Goal: Information Seeking & Learning: Learn about a topic

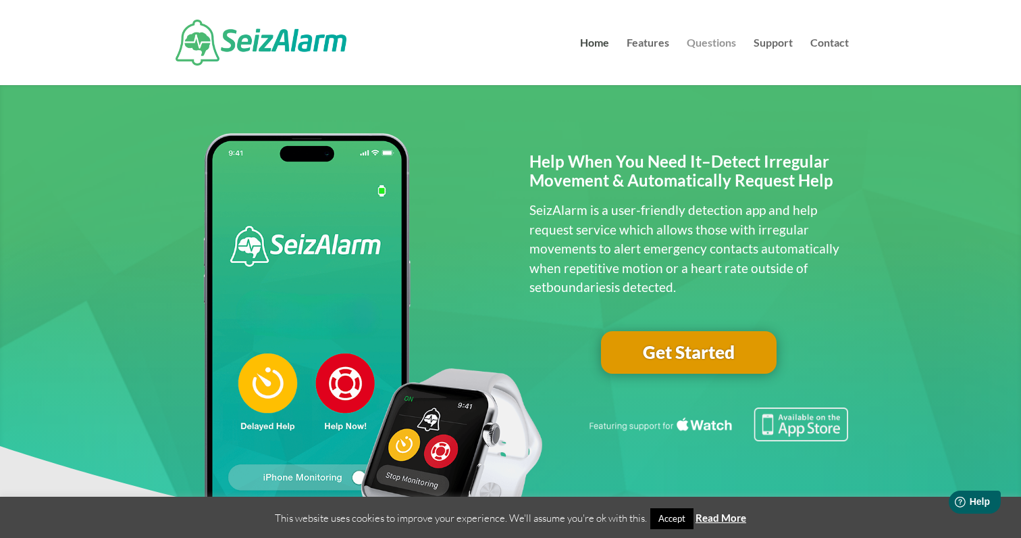
click at [714, 45] on link "Questions" at bounding box center [711, 61] width 49 height 47
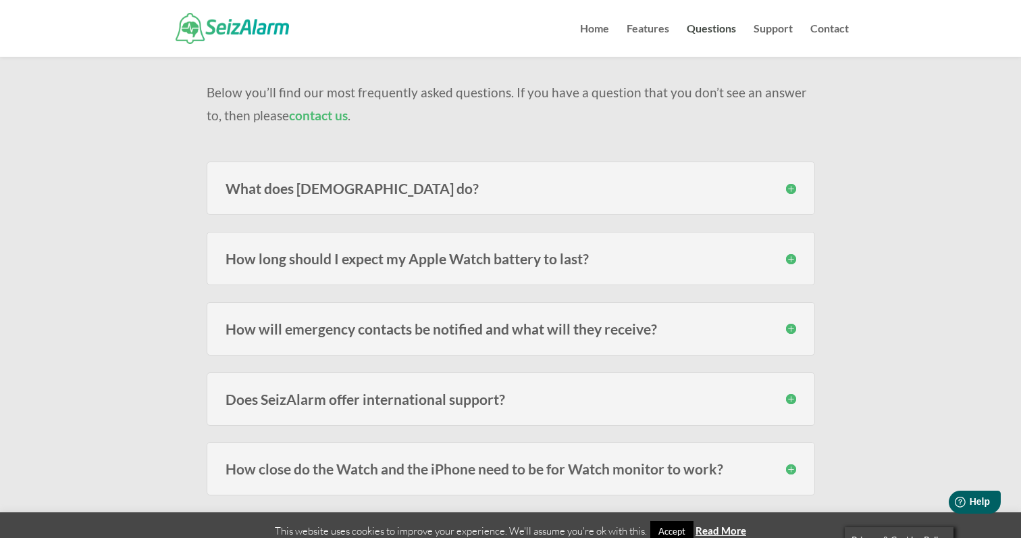
scroll to position [125, 0]
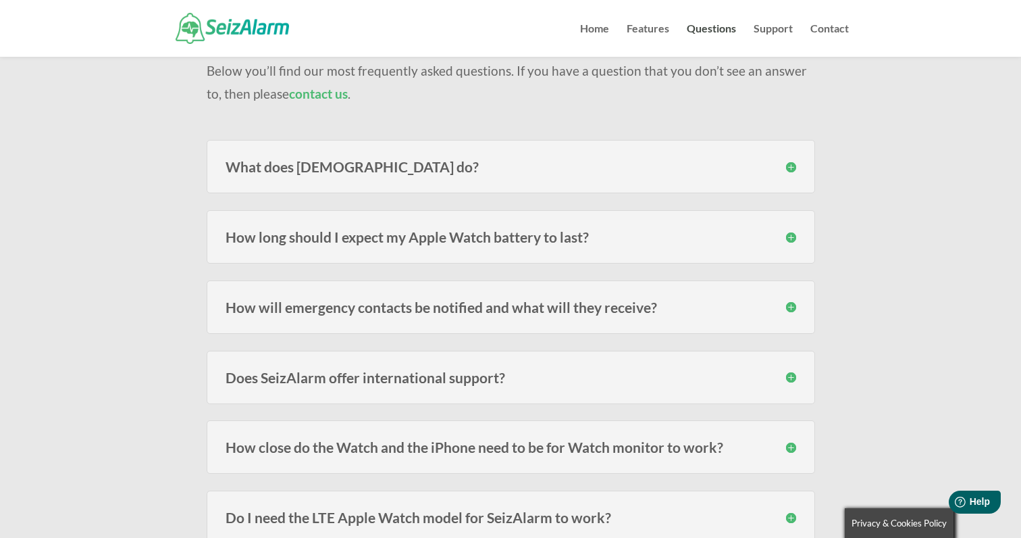
click at [511, 238] on h3 "How long should I expect my Apple Watch battery to last?" at bounding box center [511, 237] width 571 height 14
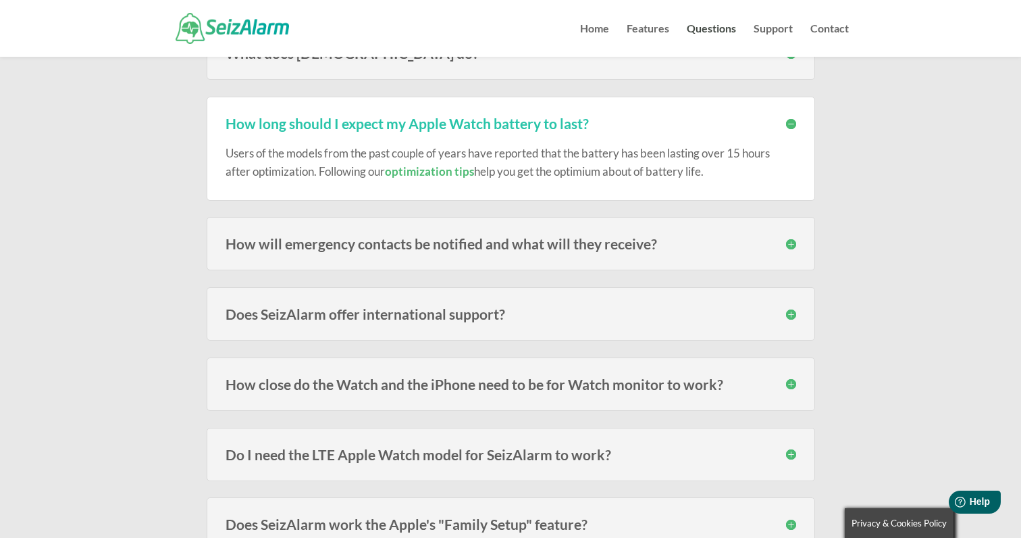
scroll to position [240, 0]
click at [484, 384] on h3 "How close do the Watch and the iPhone need to be for Watch monitor to work?" at bounding box center [511, 383] width 571 height 14
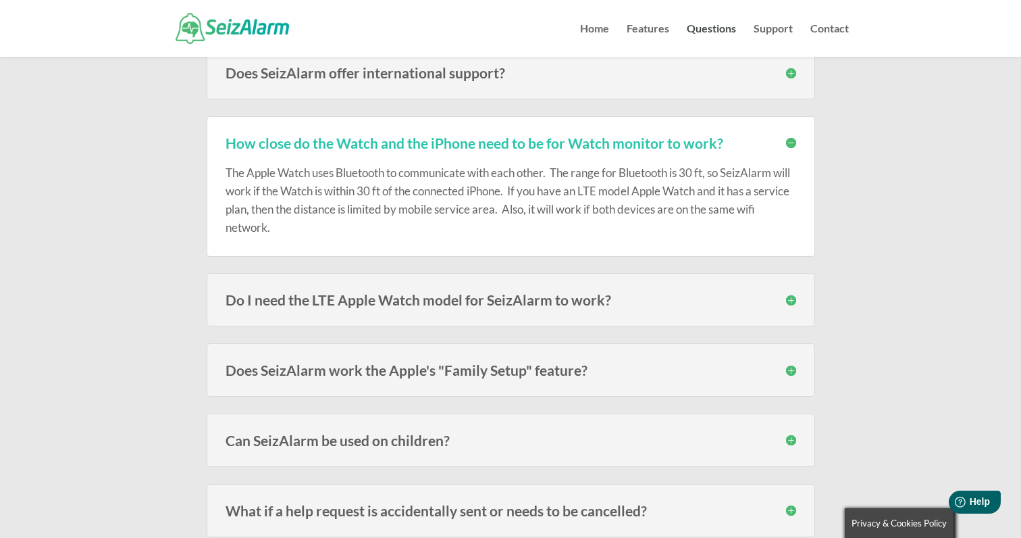
scroll to position [483, 0]
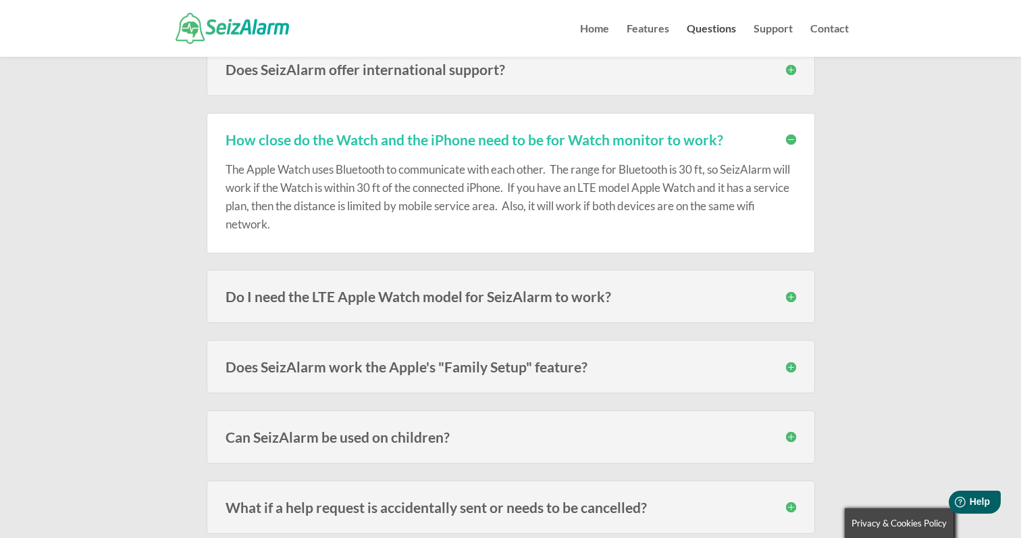
click at [473, 365] on h3 "Does SeizAlarm work the Apple's "Family Setup" feature?" at bounding box center [511, 366] width 571 height 14
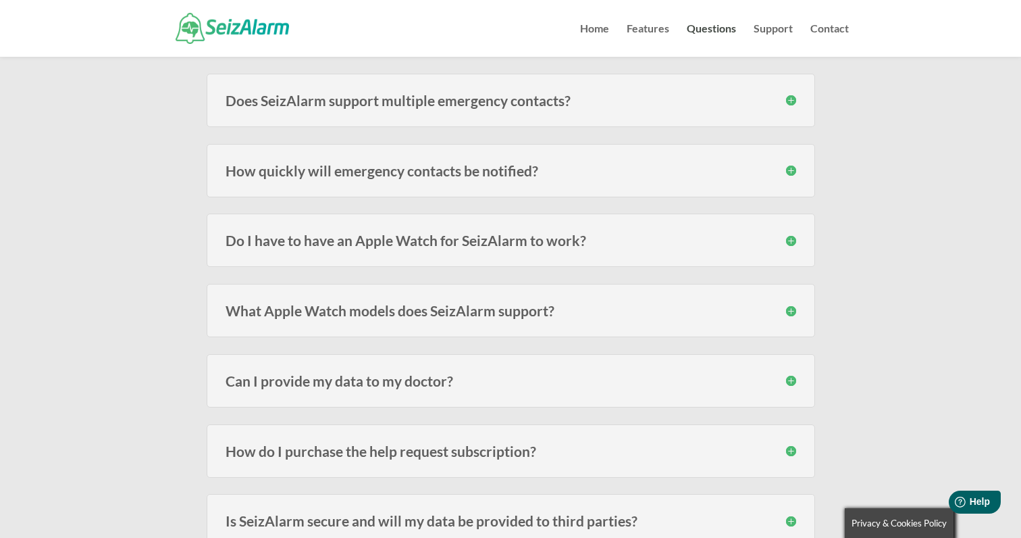
scroll to position [1114, 0]
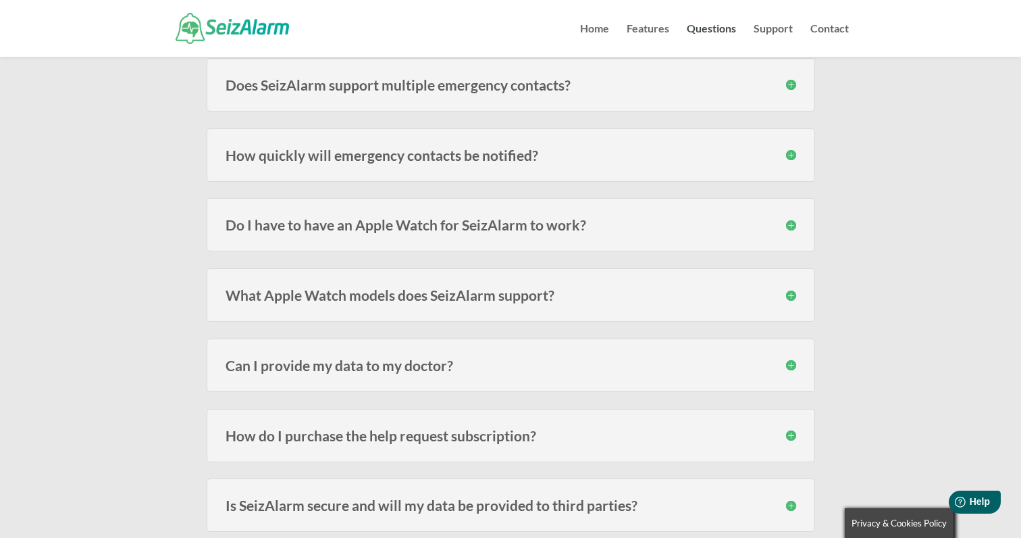
click at [473, 365] on h3 "Can I provide my data to my doctor?" at bounding box center [511, 365] width 571 height 14
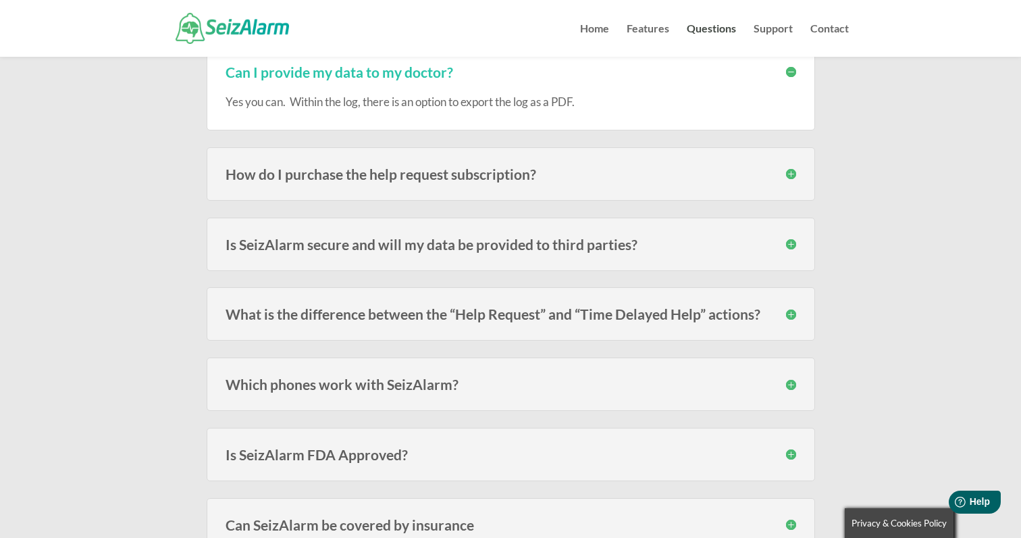
scroll to position [1407, 0]
click at [475, 382] on h3 "Which phones work with SeizAlarm?" at bounding box center [511, 384] width 571 height 14
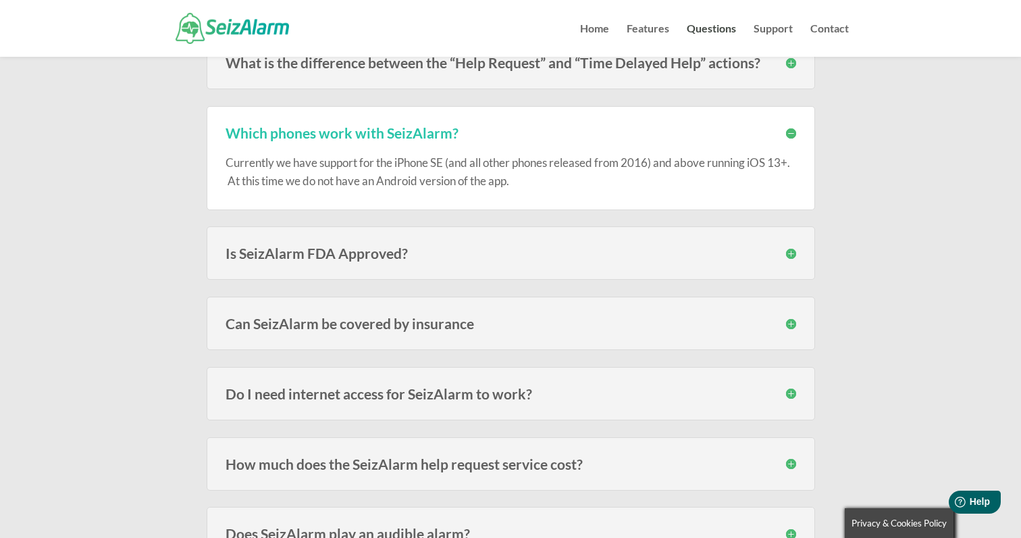
scroll to position [1671, 0]
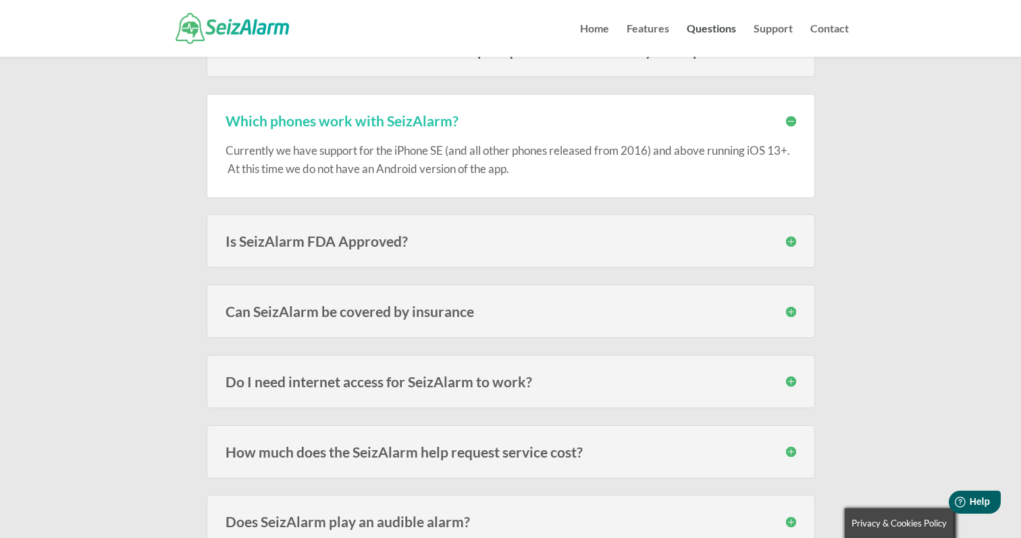
click at [475, 382] on h3 "Do I need internet access for SeizAlarm to work?" at bounding box center [511, 381] width 571 height 14
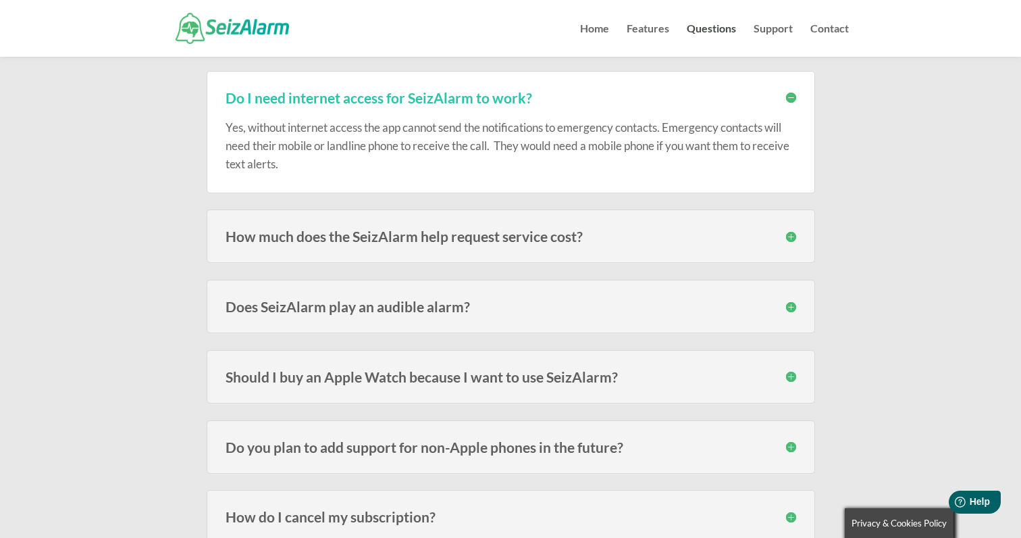
scroll to position [1960, 0]
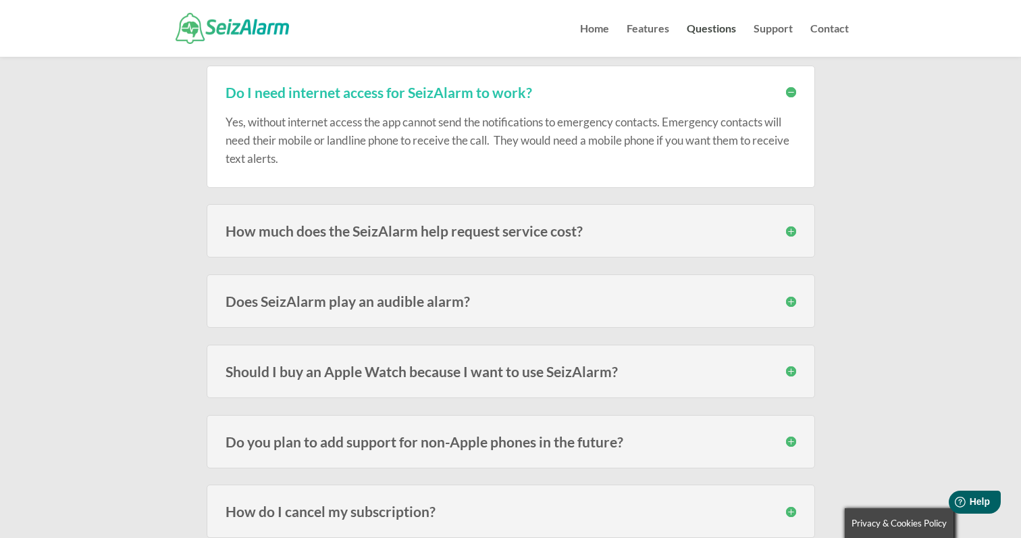
click at [467, 371] on h3 "Should I buy an Apple Watch because I want to use SeizAlarm?" at bounding box center [511, 371] width 571 height 14
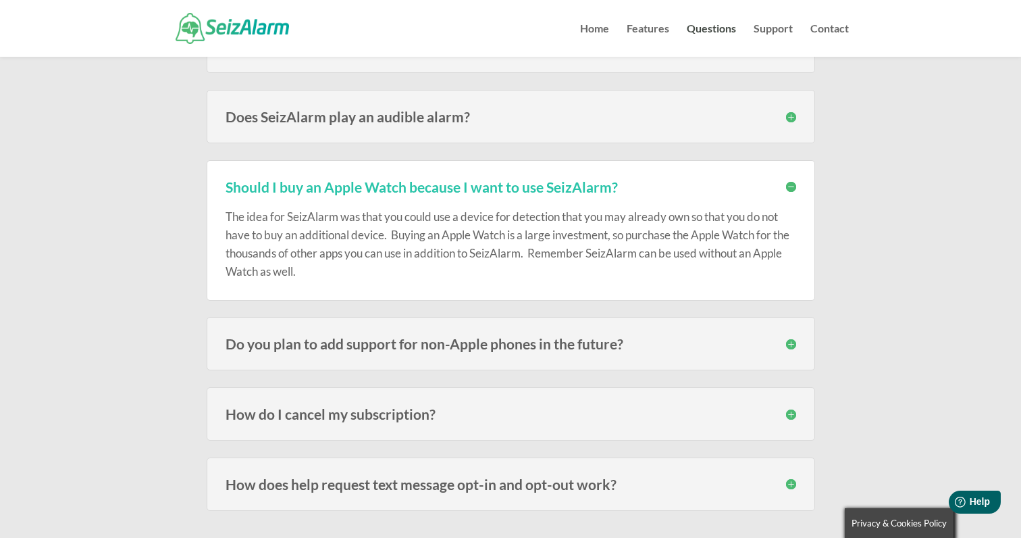
scroll to position [2149, 0]
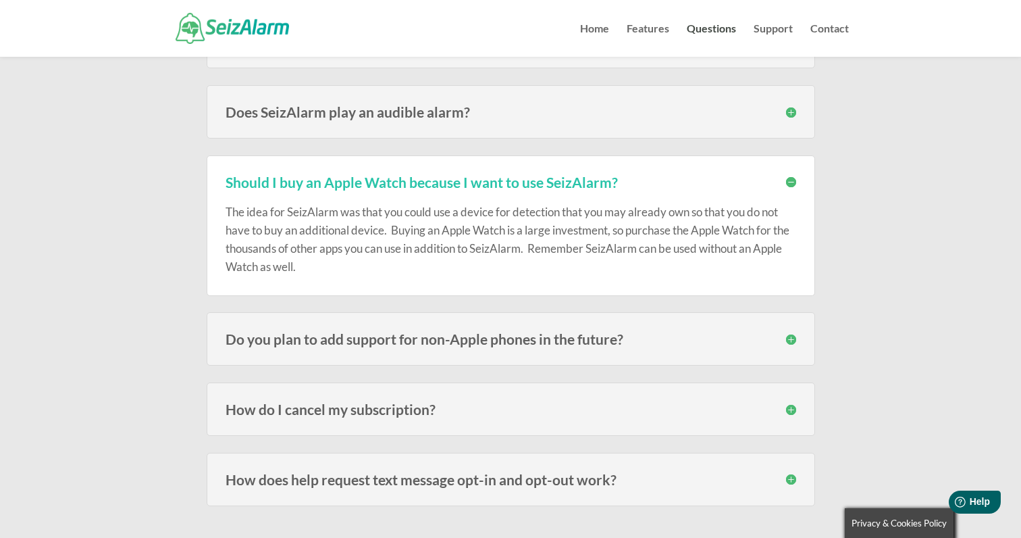
click at [671, 338] on h3 "Do you plan to add support for non-Apple phones in the future?" at bounding box center [511, 339] width 571 height 14
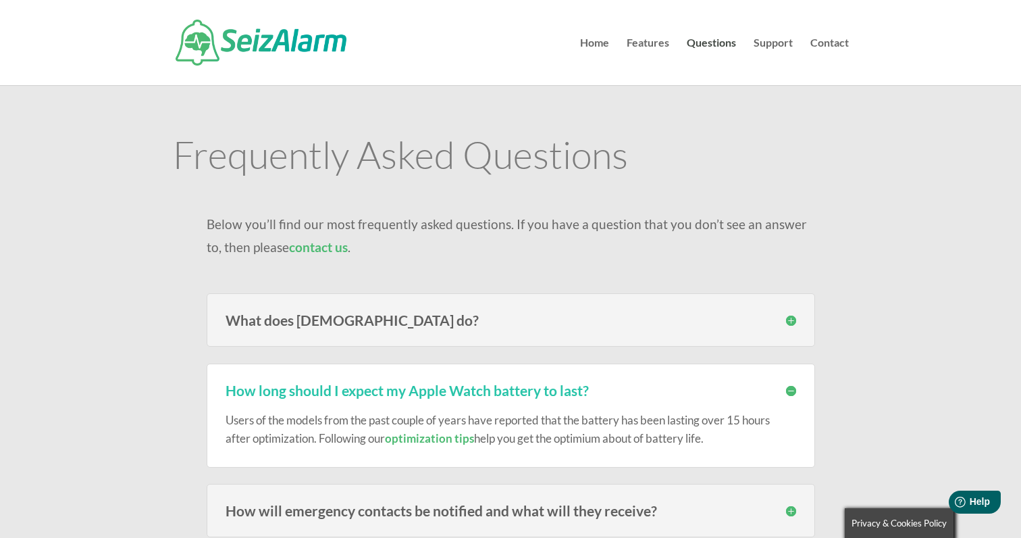
scroll to position [0, 0]
click at [667, 327] on div "What does [DEMOGRAPHIC_DATA] do? SeizAlarm detects irregular/abnormal movement …" at bounding box center [511, 319] width 609 height 53
click at [364, 322] on h3 "What does [DEMOGRAPHIC_DATA] do?" at bounding box center [511, 320] width 571 height 14
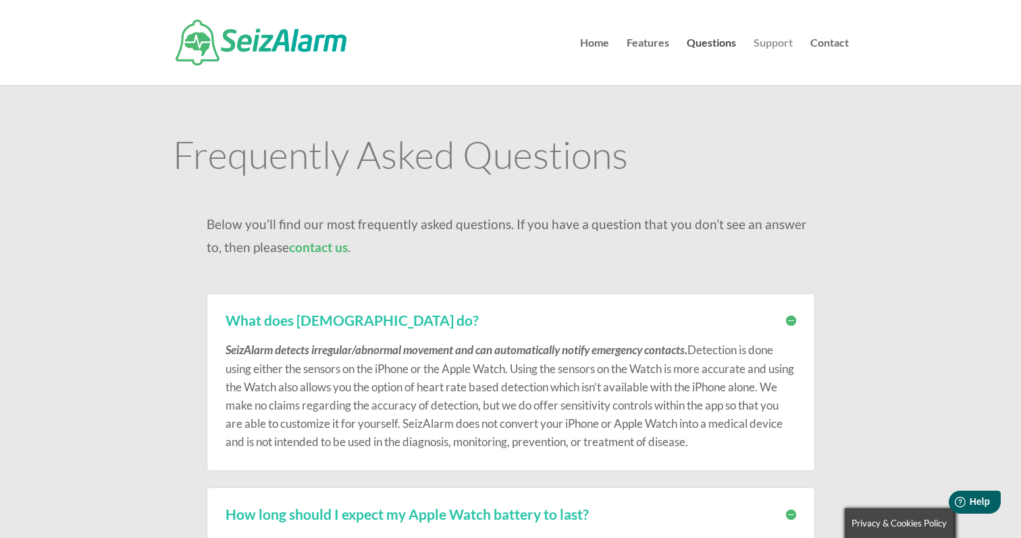
click at [773, 46] on link "Support" at bounding box center [773, 61] width 39 height 47
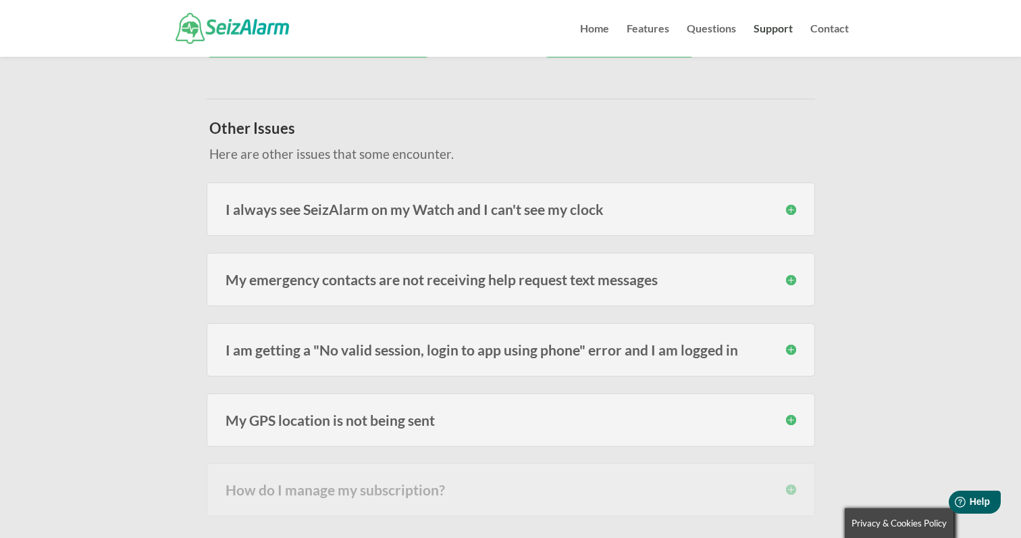
scroll to position [353, 0]
click at [495, 207] on h3 "I always see SeizAlarm on my Watch and I can't see my clock" at bounding box center [511, 208] width 571 height 14
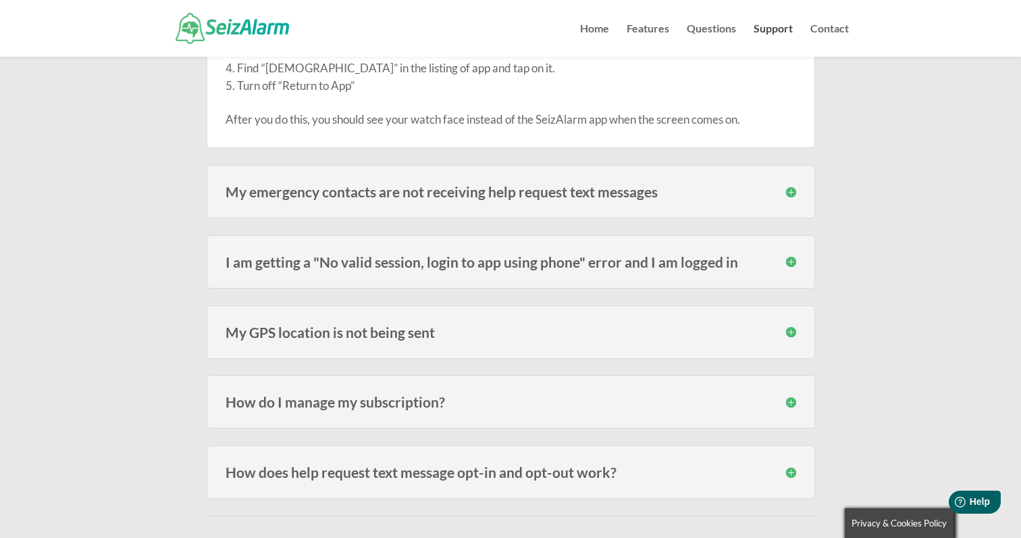
scroll to position [664, 0]
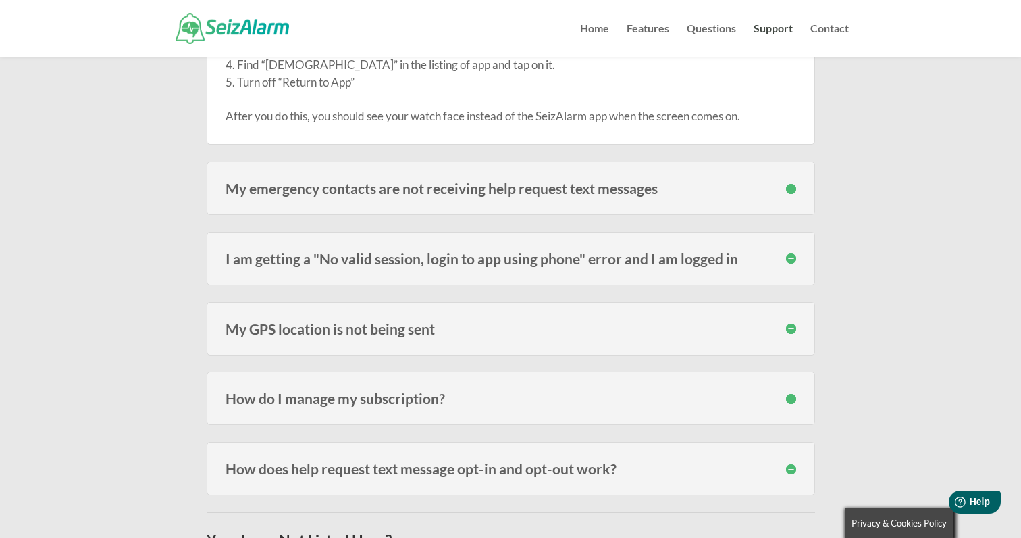
click at [530, 186] on h3 "My emergency contacts are not receiving help request text messages" at bounding box center [511, 188] width 571 height 14
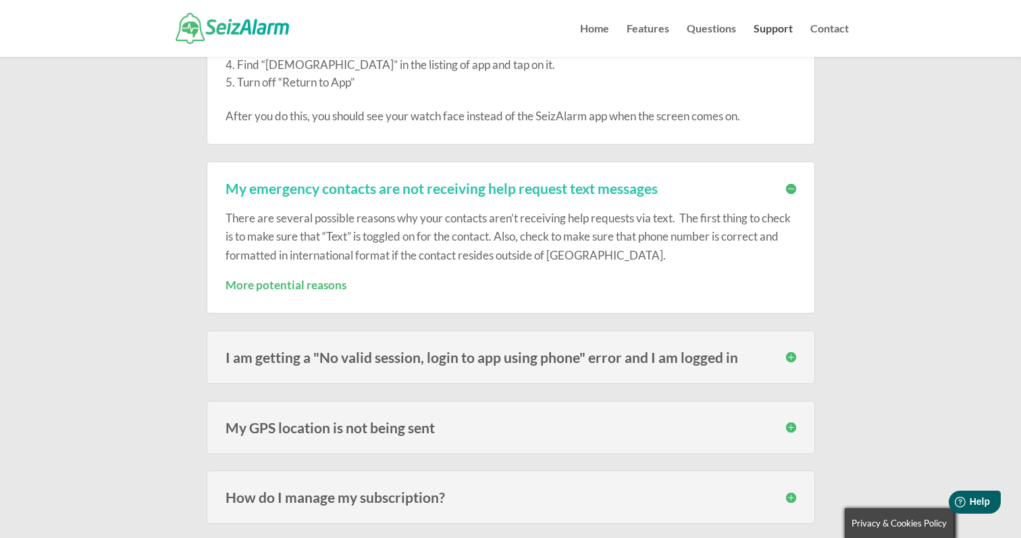
click at [304, 280] on strong "More potential reasons" at bounding box center [286, 285] width 121 height 14
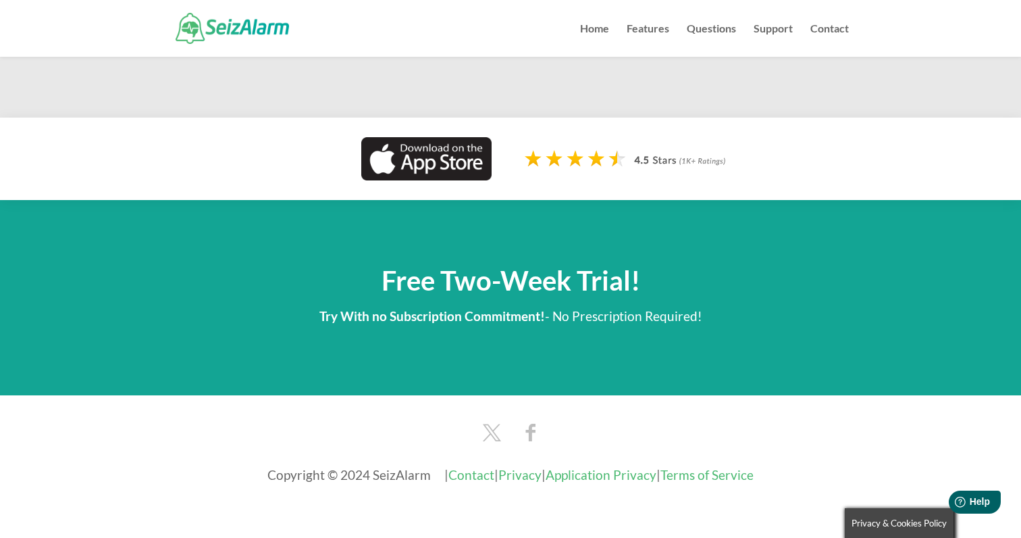
scroll to position [984, 0]
